Goal: Check status: Check status

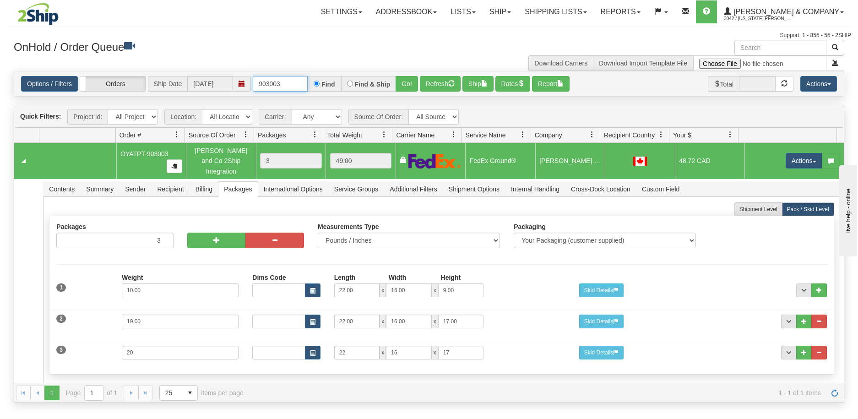
drag, startPoint x: 286, startPoint y: 84, endPoint x: 253, endPoint y: 86, distance: 33.1
click at [253, 86] on input "903003" at bounding box center [280, 84] width 55 height 16
click at [428, 84] on button "Refresh" at bounding box center [440, 84] width 41 height 16
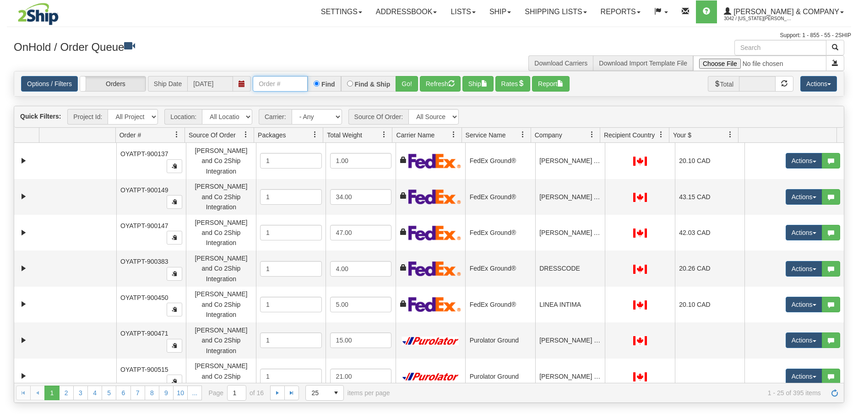
click at [283, 87] on input "text" at bounding box center [280, 84] width 55 height 16
type input "902184"
click at [401, 82] on button "Go!" at bounding box center [407, 84] width 22 height 16
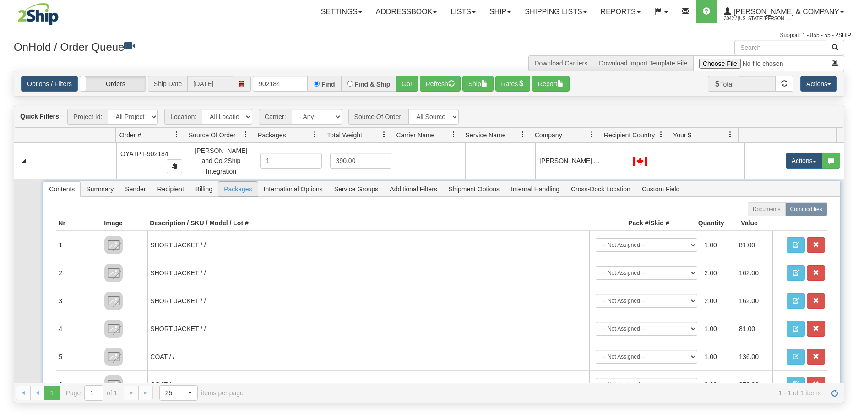
click at [234, 182] on span "Packages" at bounding box center [237, 189] width 39 height 15
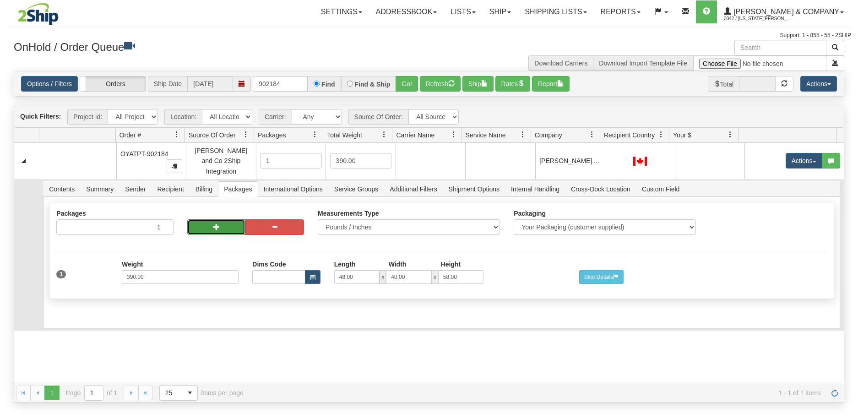
click at [229, 223] on button "button" at bounding box center [216, 227] width 59 height 16
radio input "true"
type input "2"
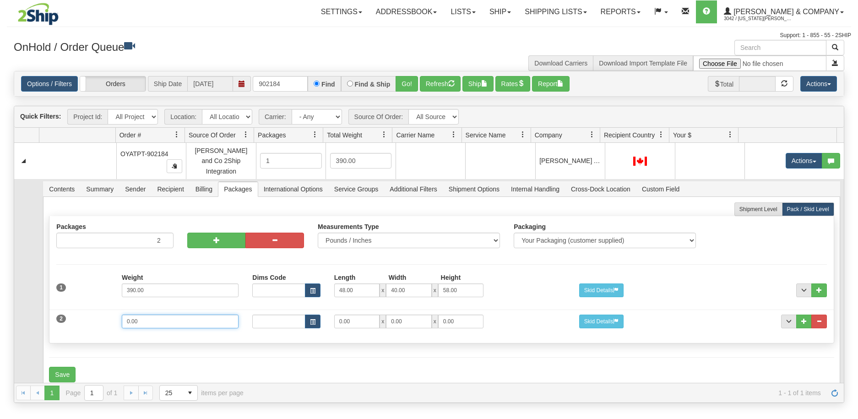
drag, startPoint x: 153, startPoint y: 312, endPoint x: 65, endPoint y: 315, distance: 88.0
click at [65, 315] on div "2 Weight 0.00 Dims Code Length Width Height 0.00 x 0.00 x" at bounding box center [441, 320] width 784 height 31
type input "4"
type input "208"
type input "48"
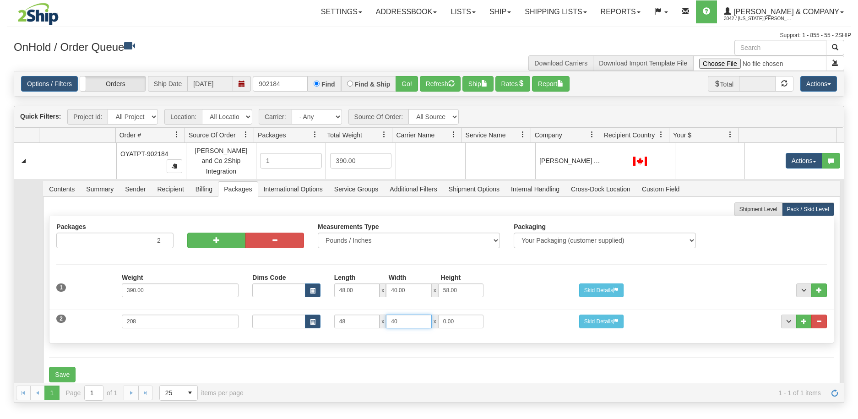
type input "40"
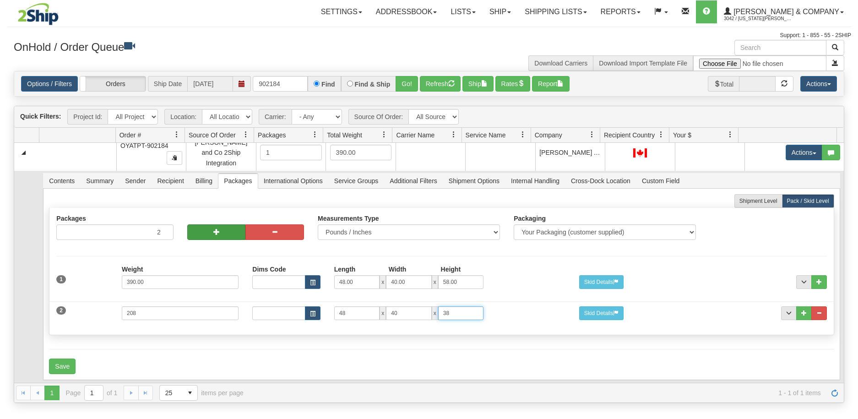
type input "38"
click at [211, 224] on button "button" at bounding box center [216, 232] width 59 height 16
type input "3"
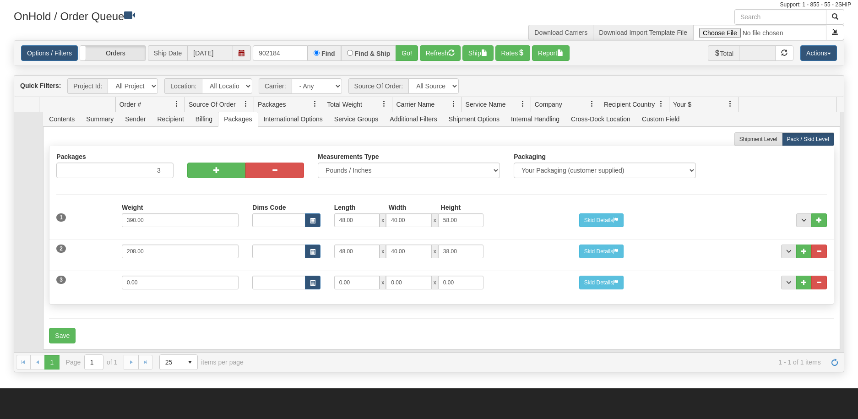
scroll to position [46, 0]
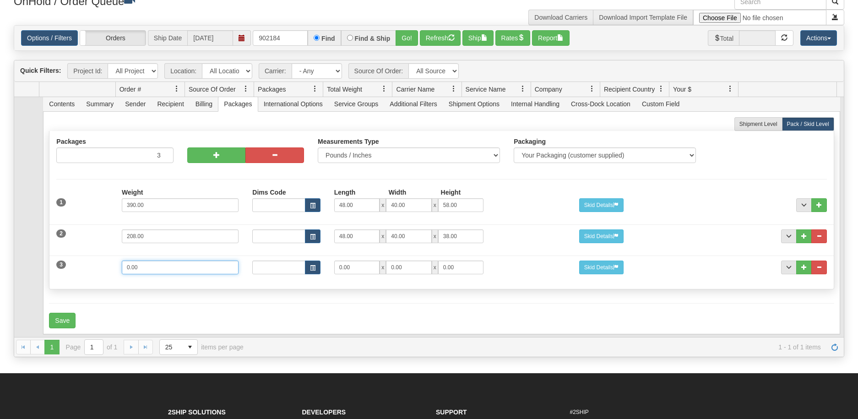
drag, startPoint x: 180, startPoint y: 267, endPoint x: 94, endPoint y: 262, distance: 86.3
click at [94, 262] on div "3 Weight 0.00 Dims Code Length Width Height 0.00 x 0.00 x" at bounding box center [441, 266] width 784 height 31
type input "310"
type input "49"
type input "41"
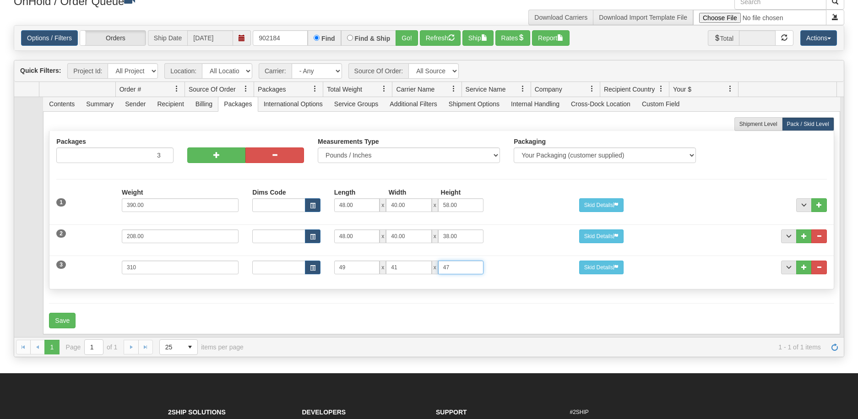
type input "47"
click at [96, 267] on div "3 Weight 310 Dims Code Length Width Height 49 x 41 x 47" at bounding box center [441, 266] width 784 height 31
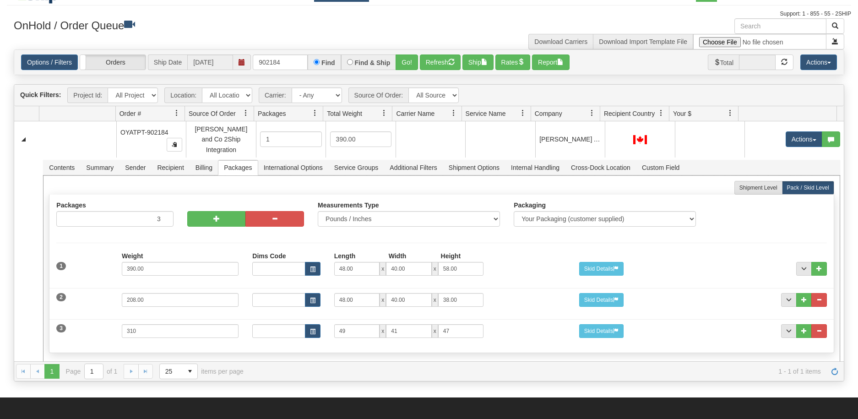
scroll to position [0, 0]
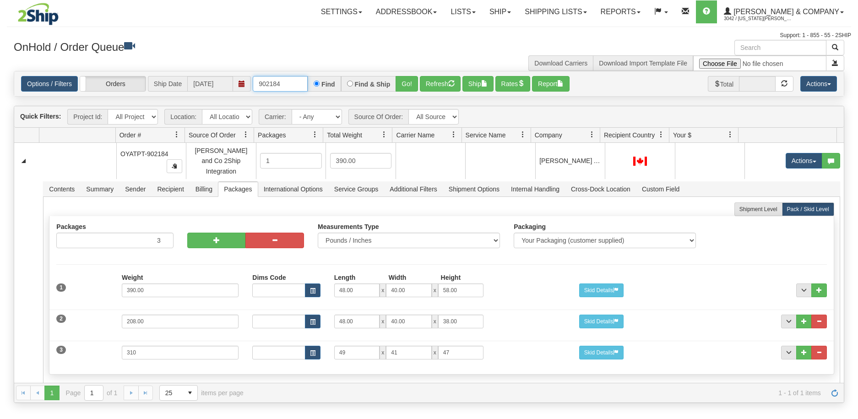
drag, startPoint x: 289, startPoint y: 85, endPoint x: 247, endPoint y: 89, distance: 42.8
click at [247, 89] on div "Options / Filters Group Shipments Orders Ship Date [DATE] 902184 Find Find & Sh…" at bounding box center [429, 84] width 816 height 16
click at [433, 81] on button "Refresh" at bounding box center [440, 84] width 41 height 16
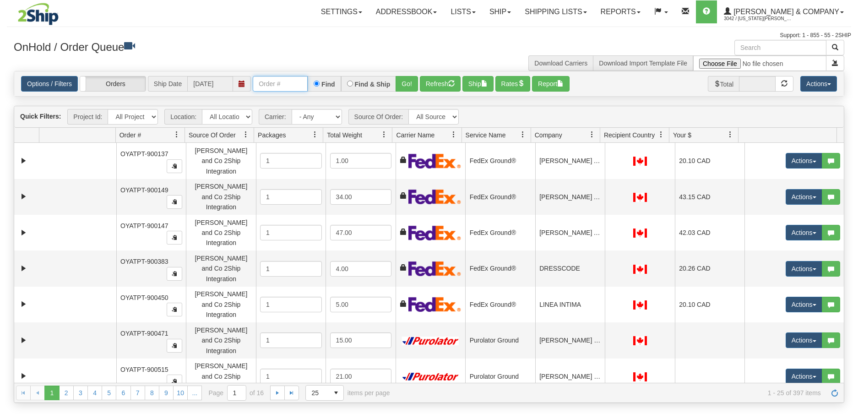
click at [287, 86] on input "text" at bounding box center [280, 84] width 55 height 16
click at [404, 87] on button "Go!" at bounding box center [407, 84] width 22 height 16
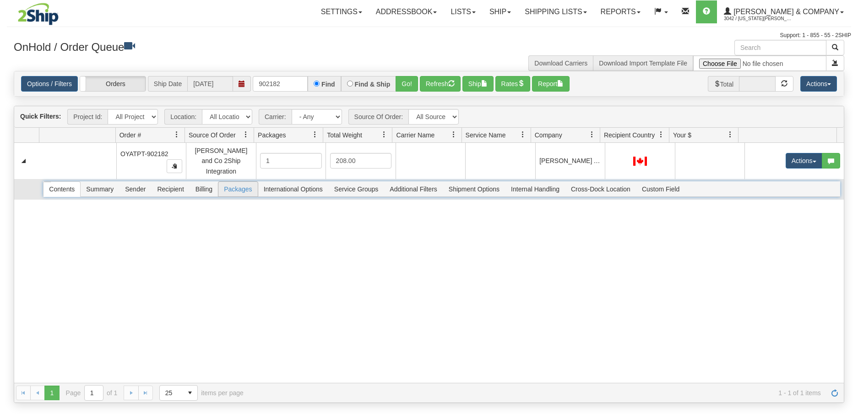
click at [236, 182] on span "Packages" at bounding box center [237, 189] width 39 height 15
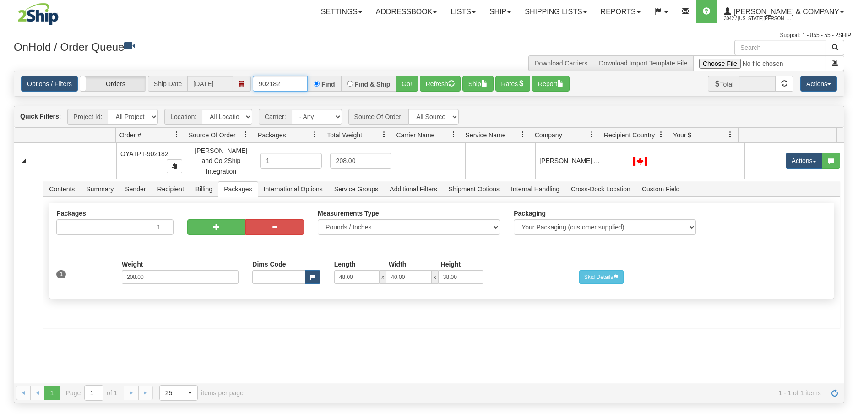
drag, startPoint x: 283, startPoint y: 88, endPoint x: 273, endPoint y: 88, distance: 10.1
click at [273, 88] on input "902182" at bounding box center [280, 84] width 55 height 16
type input "902153"
click at [409, 81] on button "Go!" at bounding box center [407, 84] width 22 height 16
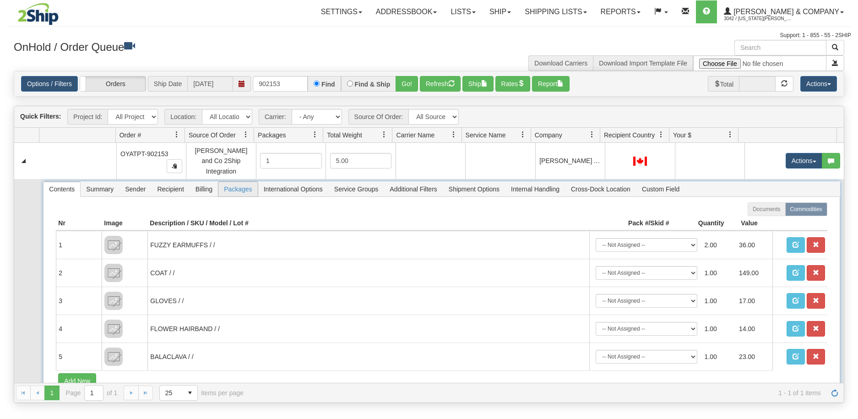
click at [238, 183] on span "Packages" at bounding box center [237, 189] width 39 height 15
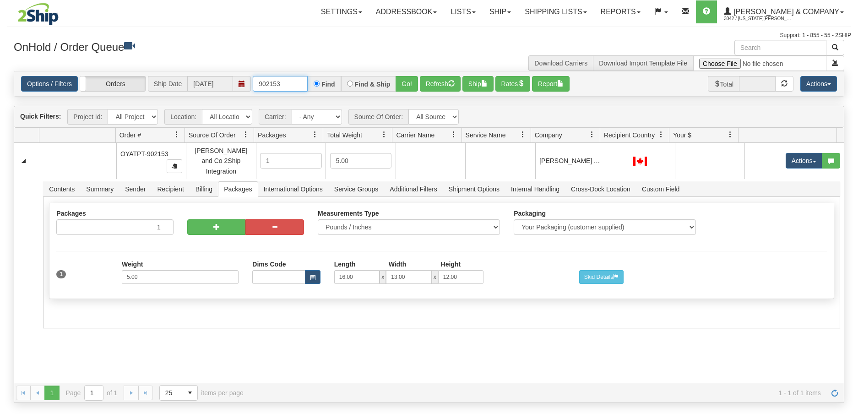
drag, startPoint x: 291, startPoint y: 87, endPoint x: 258, endPoint y: 88, distance: 33.0
click at [258, 88] on input "902153" at bounding box center [280, 84] width 55 height 16
